Goal: Information Seeking & Learning: Learn about a topic

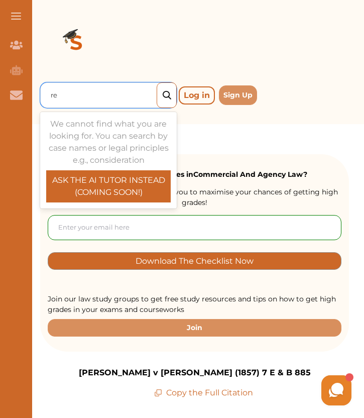
type input "re w"
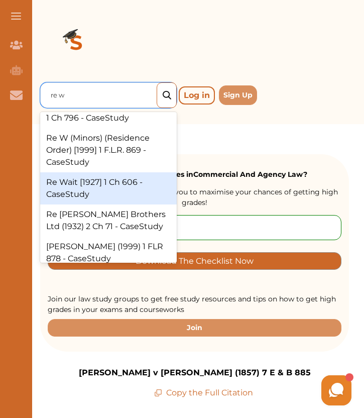
scroll to position [18, 0]
click at [104, 197] on div "Re Wait [1927] 1 Ch 606 - CaseStudy" at bounding box center [108, 189] width 137 height 32
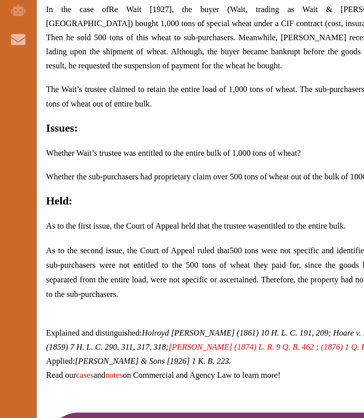
scroll to position [663, 0]
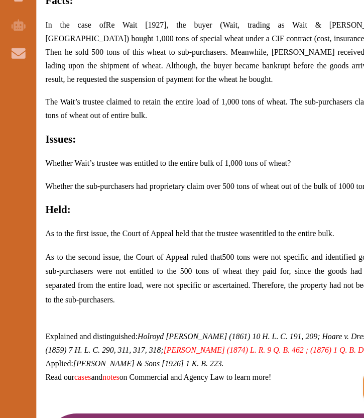
drag, startPoint x: 132, startPoint y: 290, endPoint x: 103, endPoint y: 261, distance: 40.2
click at [103, 272] on span "As to the second issue, the Court of Appeal ruled that 500 tons were not specif…" at bounding box center [194, 294] width 309 height 45
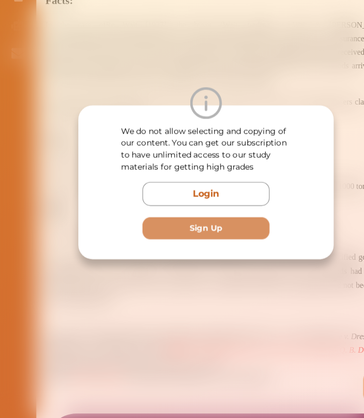
click at [180, 291] on div "We do not allow selecting and copying of our content. You can get our subscript…" at bounding box center [182, 209] width 364 height 418
